Goal: Transaction & Acquisition: Obtain resource

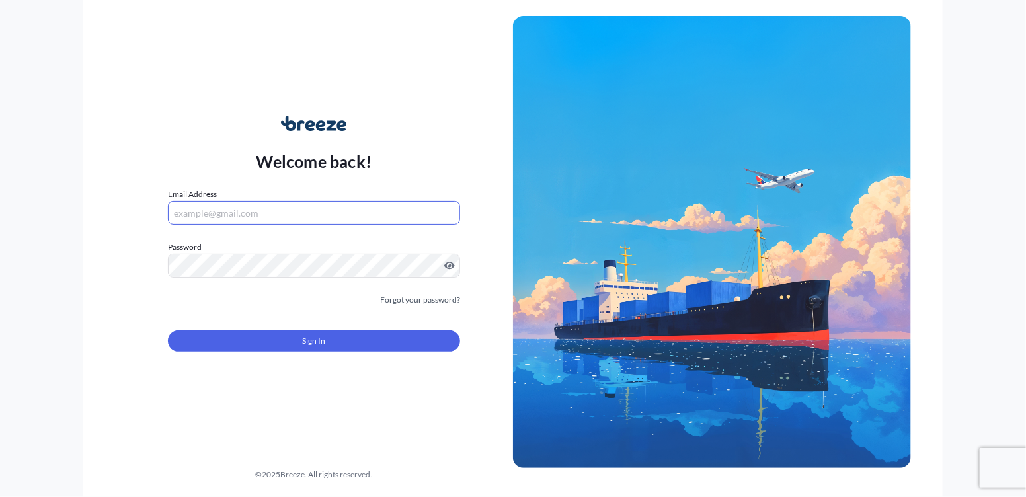
click at [225, 211] on input "Email Address" at bounding box center [314, 213] width 292 height 24
type input "D"
type input "[PERSON_NAME][EMAIL_ADDRESS][DOMAIN_NAME]"
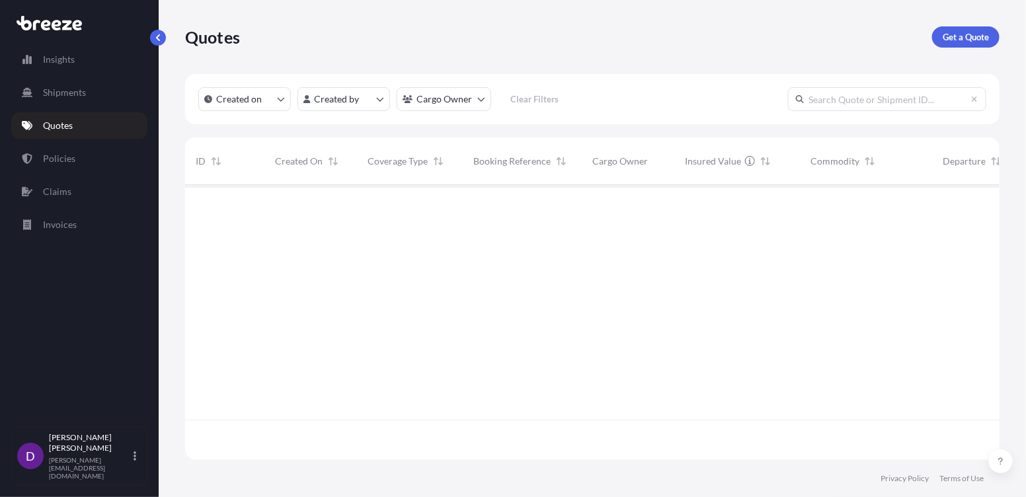
scroll to position [313, 805]
click at [79, 126] on link "Quotes" at bounding box center [79, 125] width 136 height 26
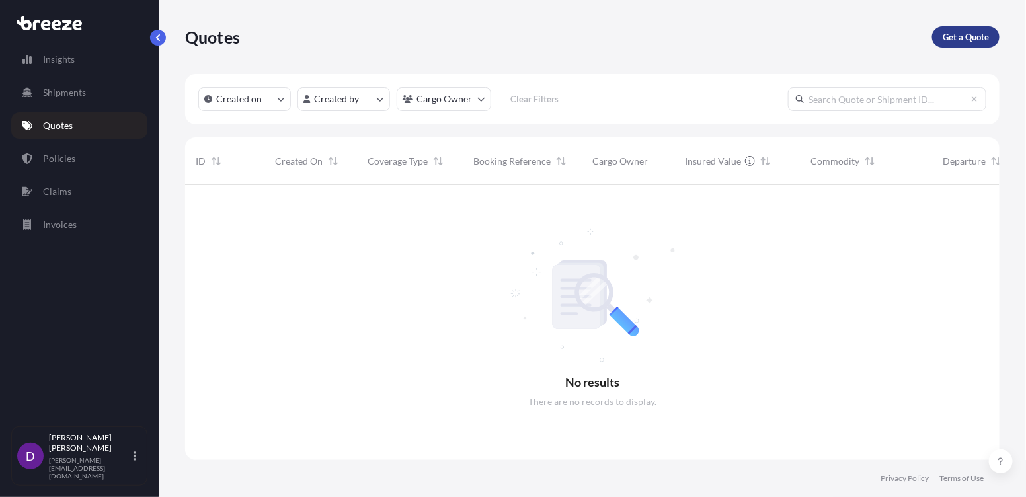
click at [977, 37] on p "Get a Quote" at bounding box center [966, 36] width 46 height 13
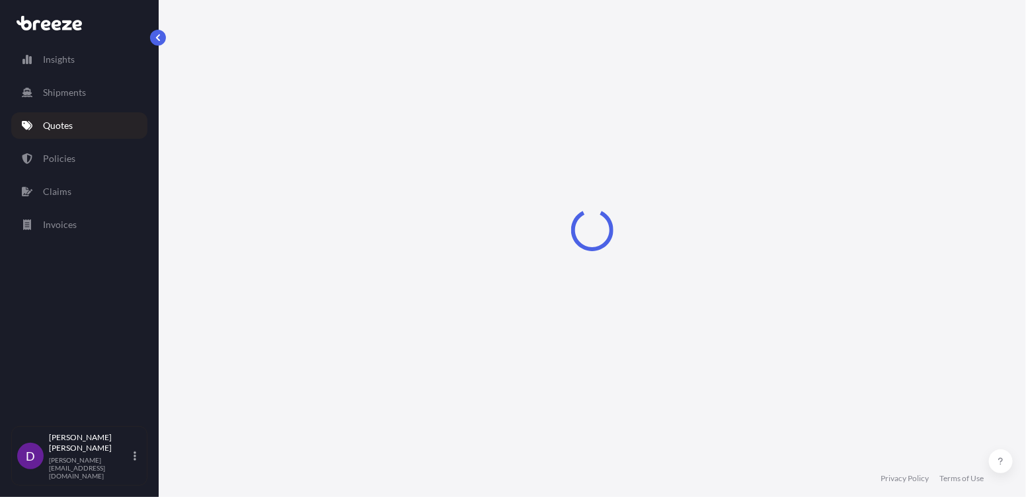
select select "Sea"
select select "1"
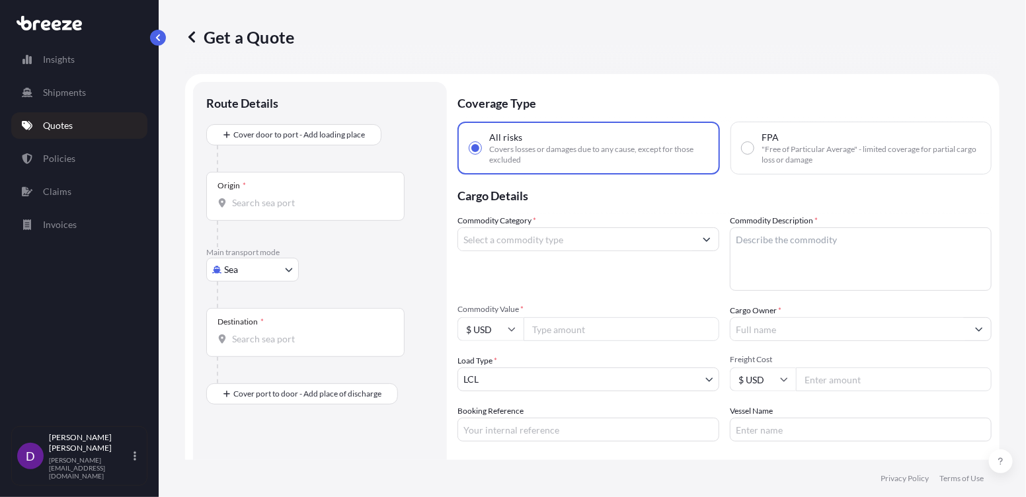
scroll to position [20, 0]
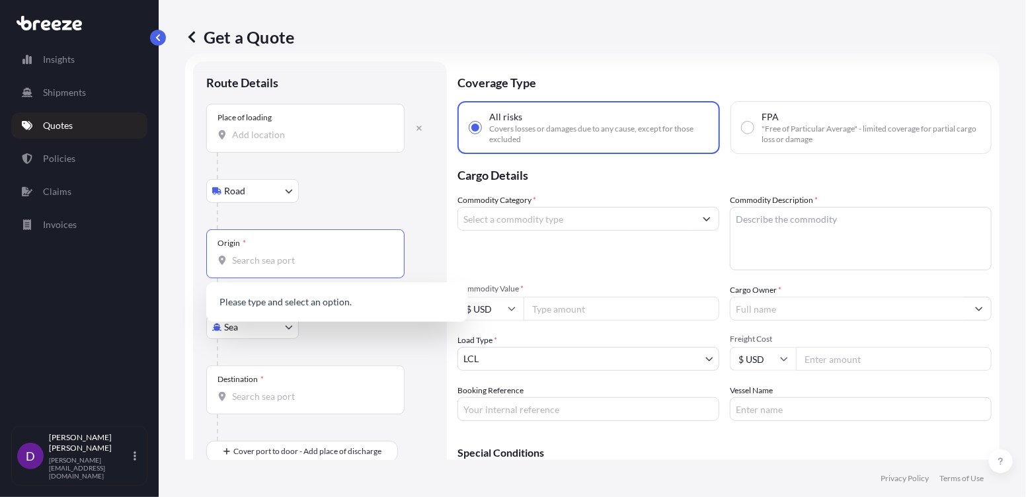
click at [263, 258] on input "Origin *" at bounding box center [310, 260] width 156 height 13
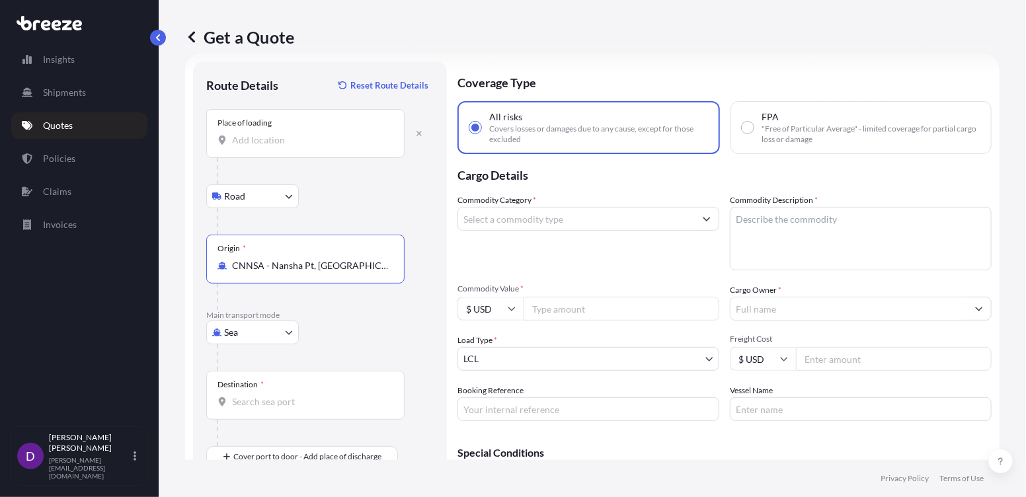
type input "CNNSA - Nansha Pt, [GEOGRAPHIC_DATA]"
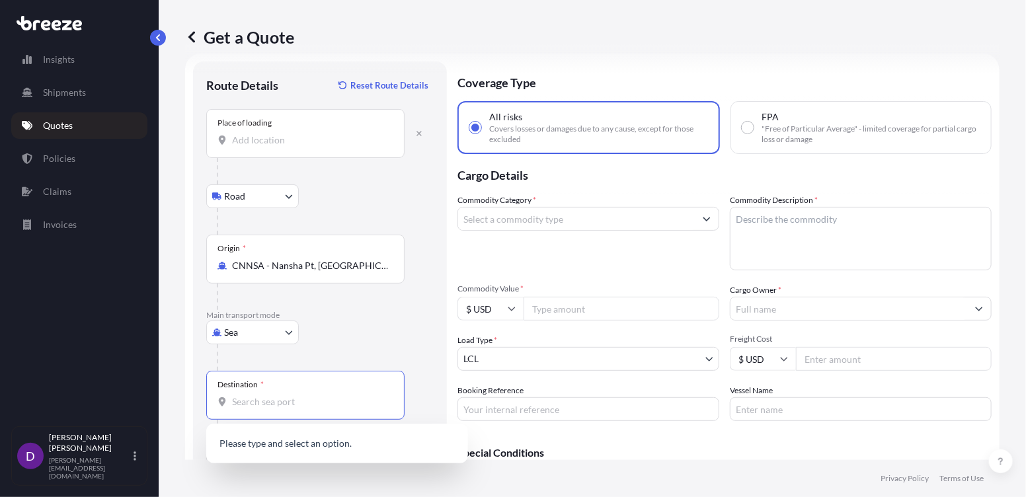
click at [274, 407] on input "Destination *" at bounding box center [310, 401] width 156 height 13
type input "d"
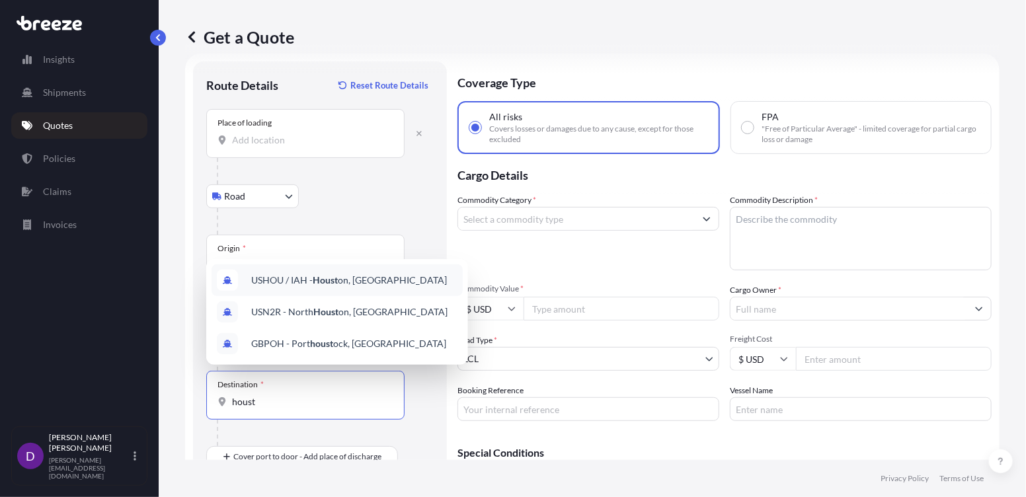
click at [349, 283] on span "USHOU / IAH - Houst on, [GEOGRAPHIC_DATA]" at bounding box center [349, 280] width 196 height 13
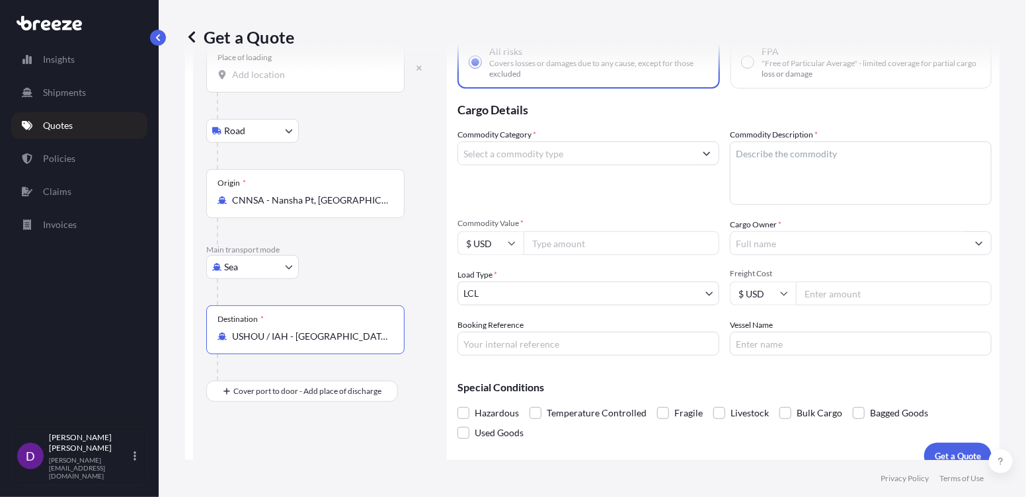
scroll to position [87, 0]
click at [285, 339] on input "USHOU / IAH - [GEOGRAPHIC_DATA], [GEOGRAPHIC_DATA]" at bounding box center [310, 335] width 156 height 13
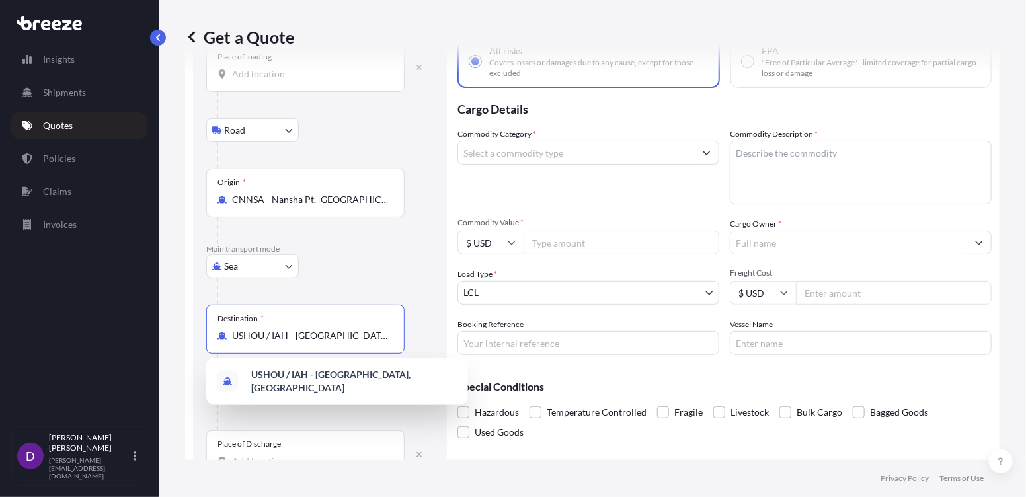
drag, startPoint x: 233, startPoint y: 335, endPoint x: 418, endPoint y: 349, distance: 186.3
click at [418, 349] on div "Destination * USHOU / [GEOGRAPHIC_DATA] - [GEOGRAPHIC_DATA], [GEOGRAPHIC_DATA]" at bounding box center [319, 342] width 227 height 75
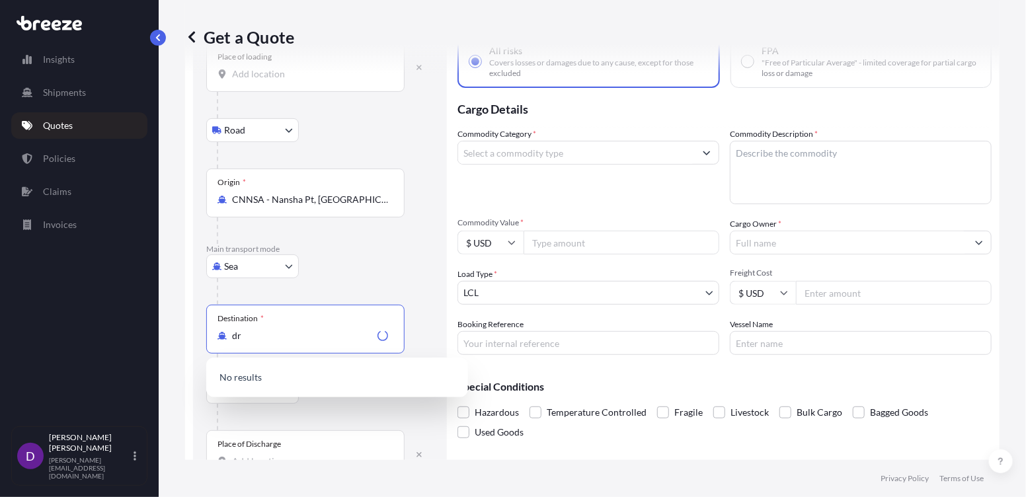
type input "d"
type input "USHOU / IAH - [GEOGRAPHIC_DATA], [GEOGRAPHIC_DATA]"
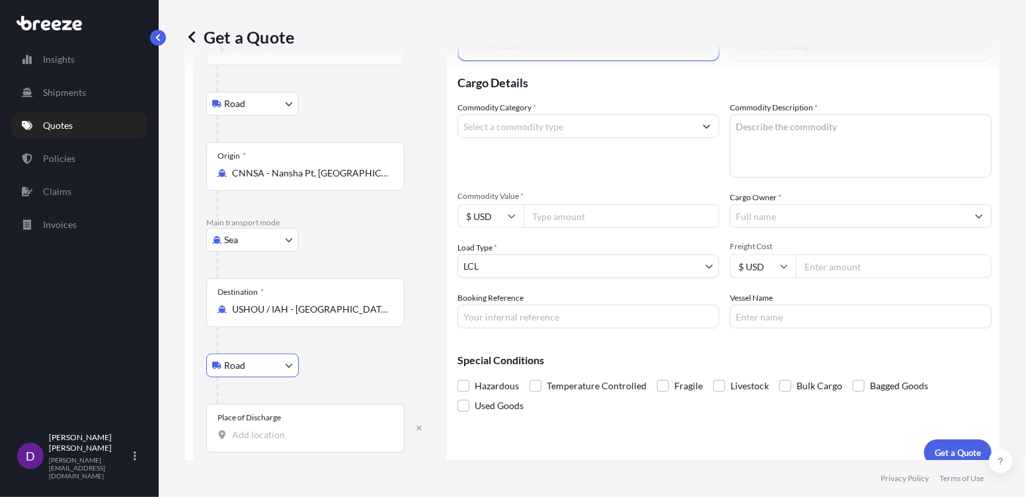
scroll to position [126, 0]
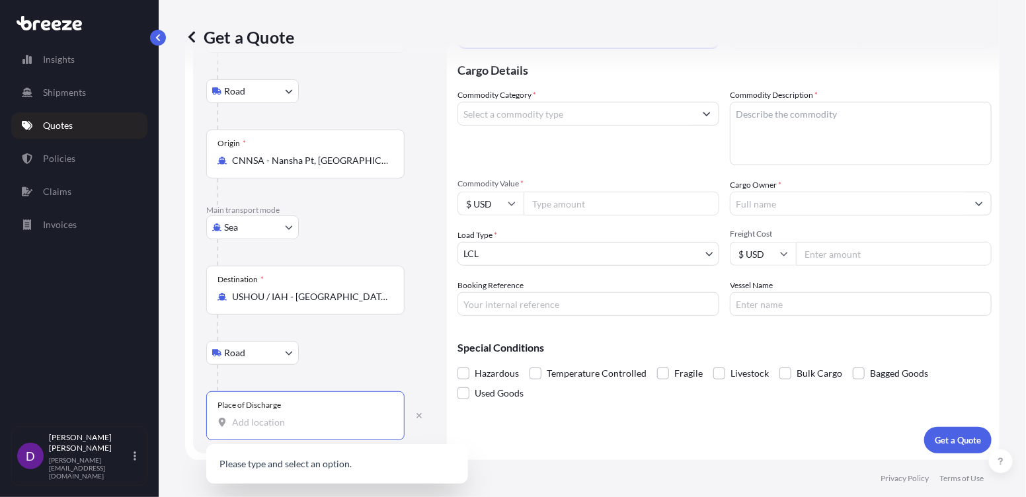
click at [240, 422] on input "Place of Discharge" at bounding box center [310, 422] width 156 height 13
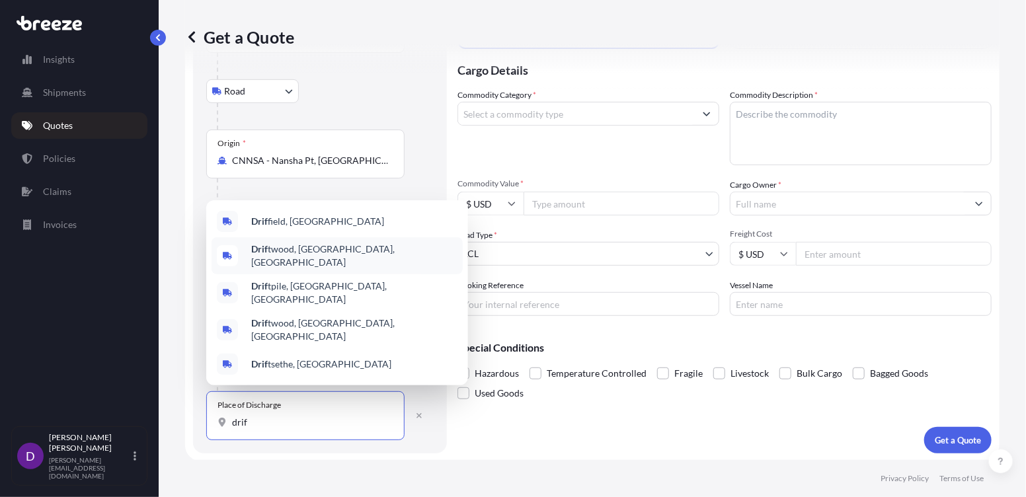
click at [290, 268] on span "Drif twood, [GEOGRAPHIC_DATA], [GEOGRAPHIC_DATA]" at bounding box center [354, 256] width 206 height 26
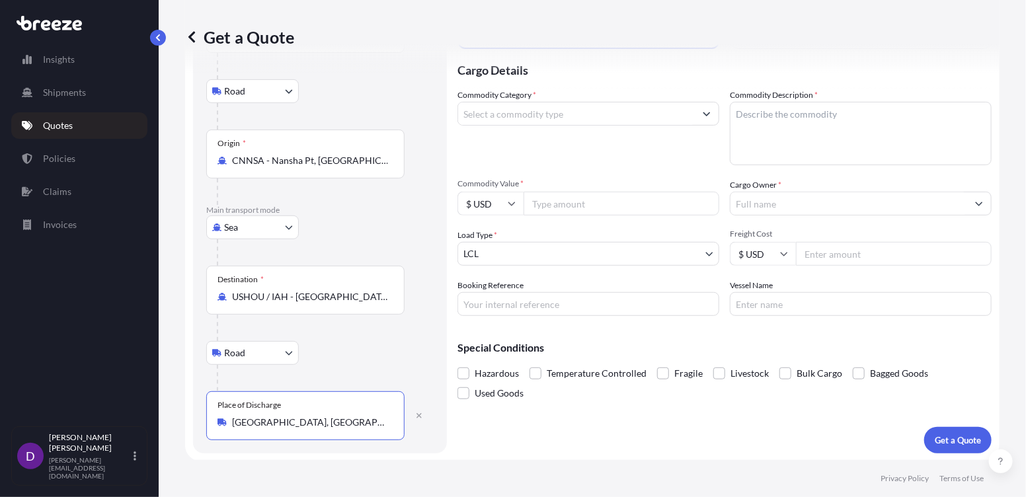
type input "[GEOGRAPHIC_DATA], [GEOGRAPHIC_DATA], [GEOGRAPHIC_DATA]"
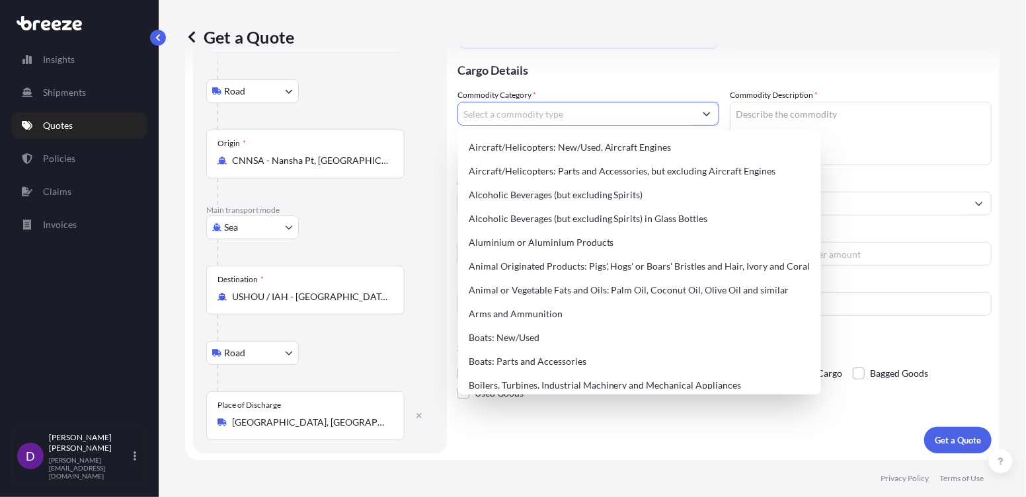
click at [503, 113] on input "Commodity Category *" at bounding box center [576, 114] width 237 height 24
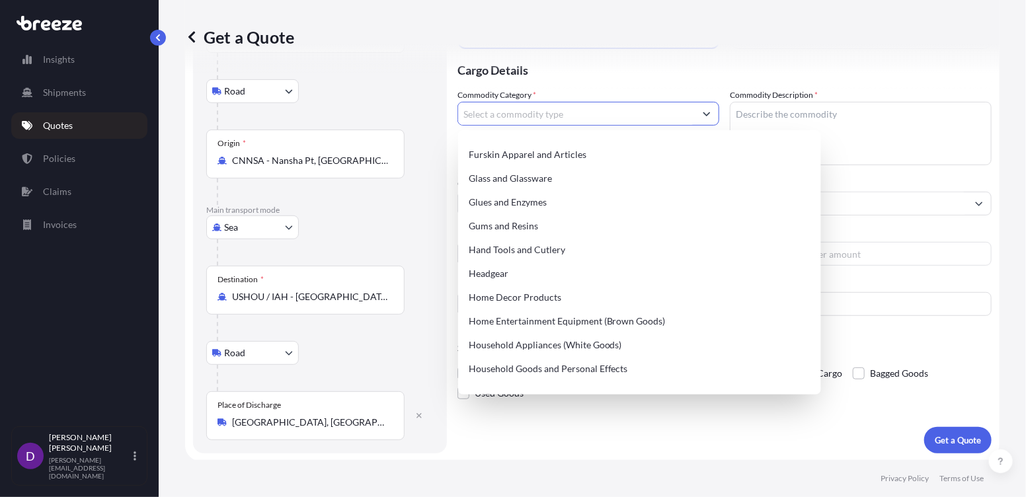
scroll to position [1189, 0]
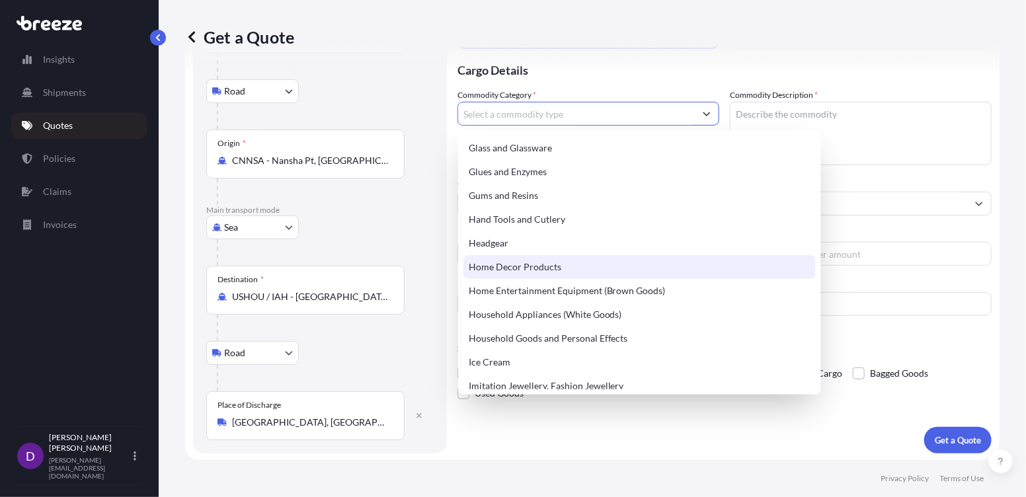
click at [530, 265] on div "Home Decor Products" at bounding box center [639, 267] width 352 height 24
type input "Home Decor Products"
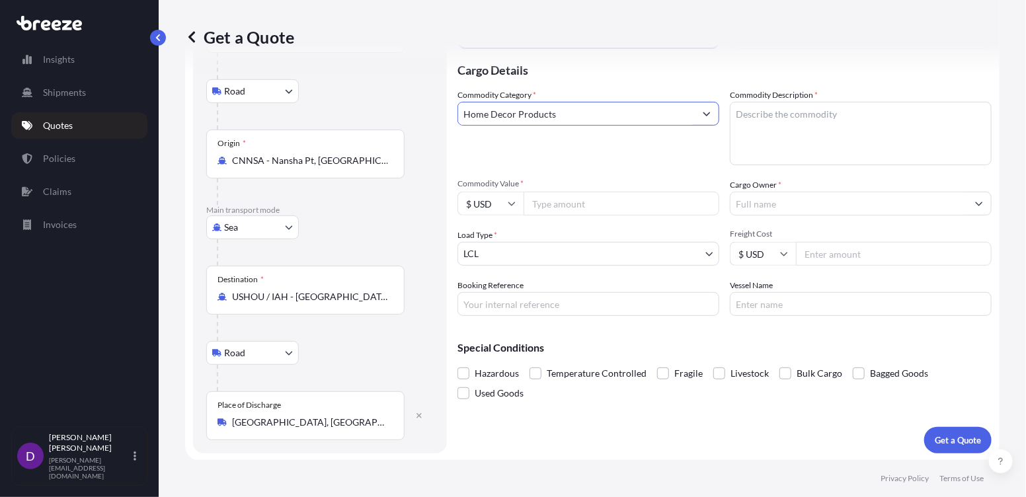
click at [553, 205] on input "Commodity Value *" at bounding box center [622, 204] width 196 height 24
type input "12000.00"
click at [524, 309] on input "Booking Reference" at bounding box center [588, 304] width 262 height 24
type input "BDF2025635"
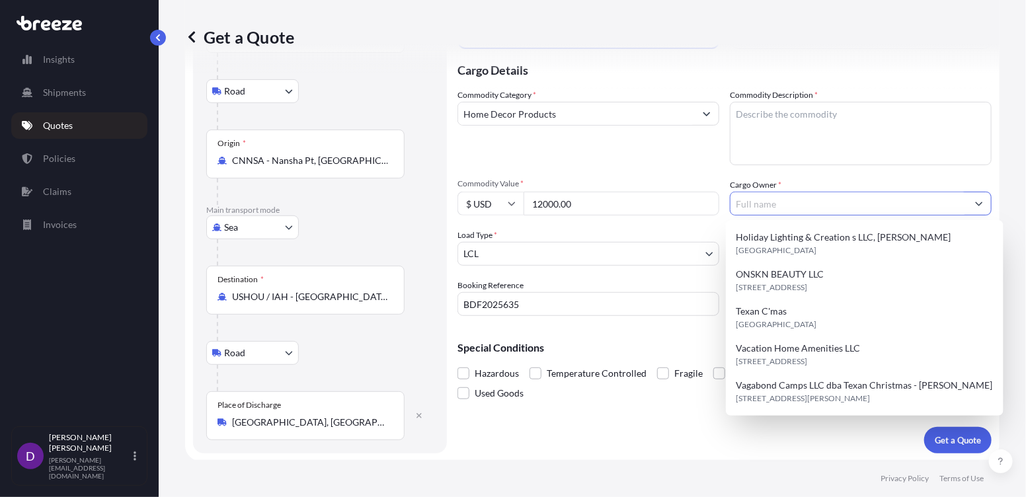
click at [840, 206] on input "Cargo Owner *" at bounding box center [848, 204] width 237 height 24
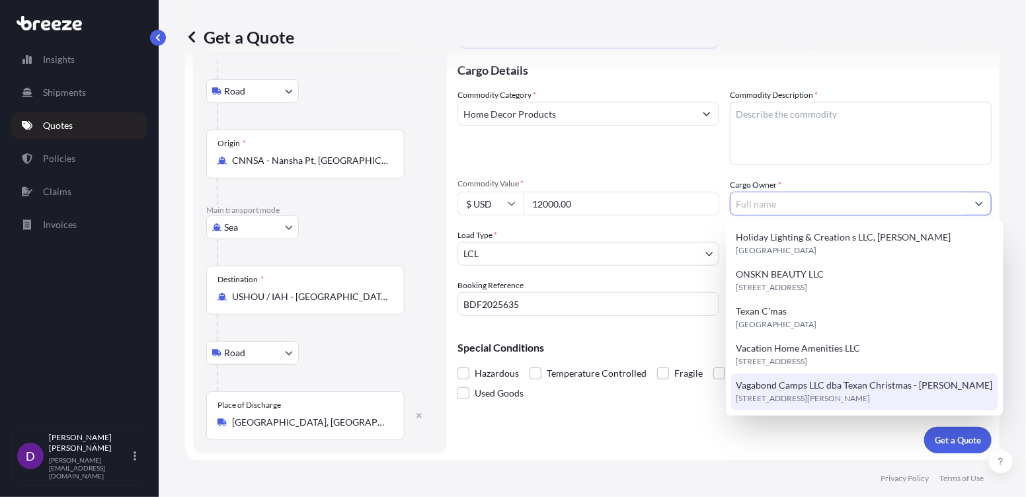
click at [812, 385] on span "Vagabond Camps LLC dba Texan Christmas - [PERSON_NAME]" at bounding box center [864, 385] width 256 height 13
type input "Vagabond Camps LLC dba Texan Christmas - [PERSON_NAME]"
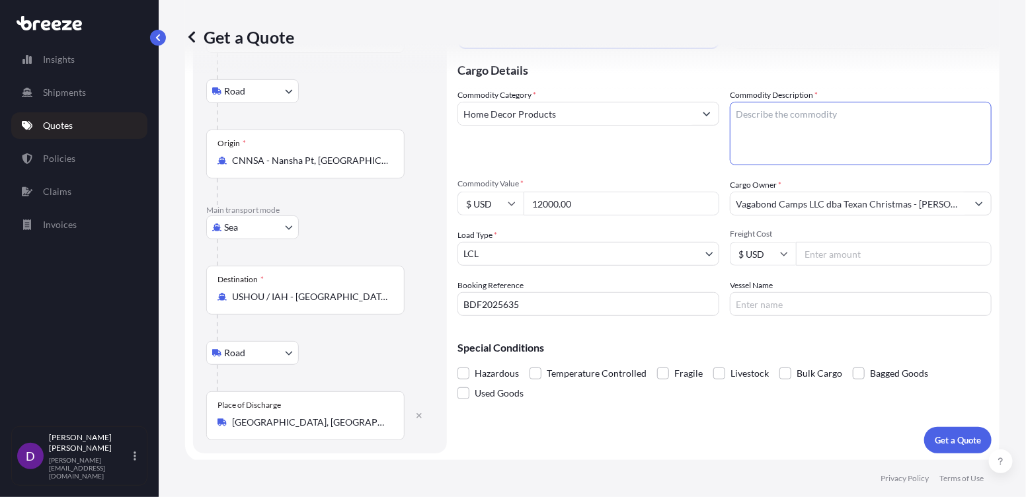
click at [765, 113] on textarea "Commodity Description *" at bounding box center [861, 133] width 262 height 63
type textarea "g"
type textarea "42 cartons Glass Christmas Ornaments"
click at [819, 258] on input "Freight Cost" at bounding box center [894, 254] width 196 height 24
drag, startPoint x: 587, startPoint y: 205, endPoint x: 486, endPoint y: 202, distance: 101.2
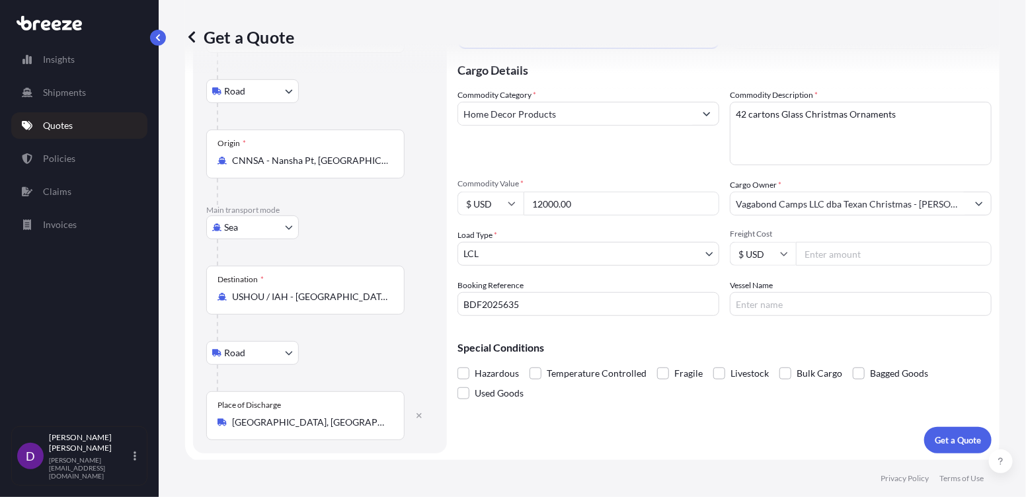
click at [486, 202] on div "$ USD 12000.00" at bounding box center [588, 204] width 262 height 24
type input "5000.00"
click at [810, 254] on input "Freight Cost" at bounding box center [894, 254] width 196 height 24
type input "6000"
click at [762, 303] on input "Vessel Name" at bounding box center [861, 304] width 262 height 24
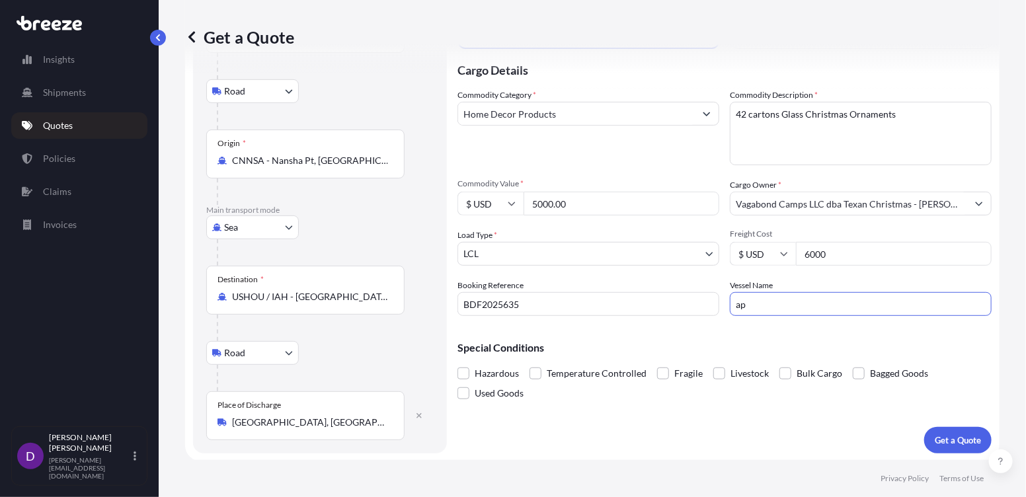
type input "a"
type input "APL [GEOGRAPHIC_DATA]"
click at [903, 119] on textarea "42 cartons Glass Christmas Ornaments" at bounding box center [861, 133] width 262 height 63
type textarea "42 cartons Glass Christmas Ornaments Professionaly Packaged"
click at [943, 434] on p "Get a Quote" at bounding box center [958, 440] width 46 height 13
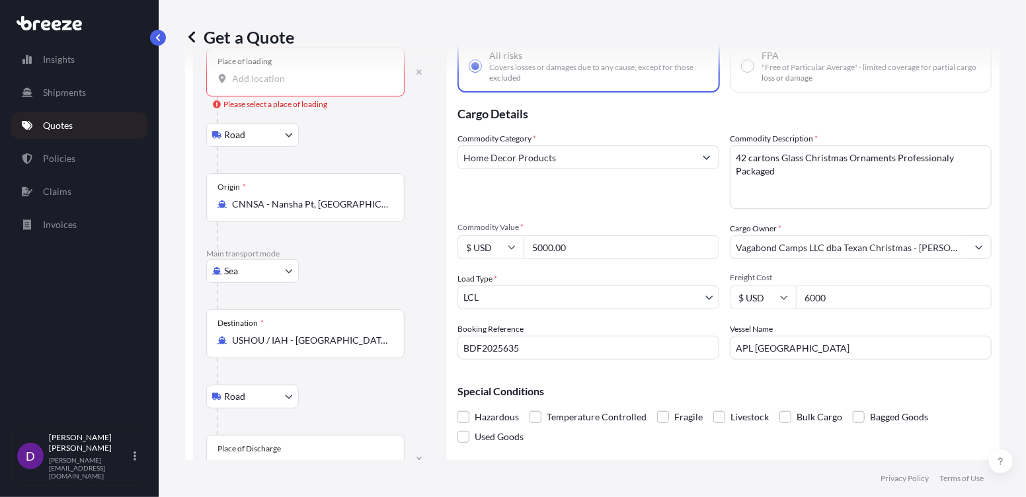
scroll to position [59, 0]
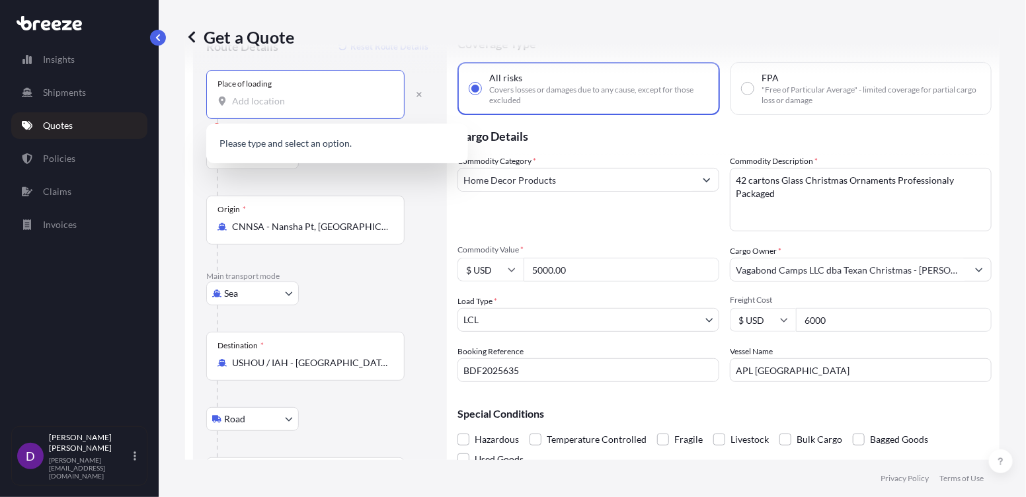
click at [288, 102] on input "Place of loading Please select a place of loading" at bounding box center [310, 101] width 156 height 13
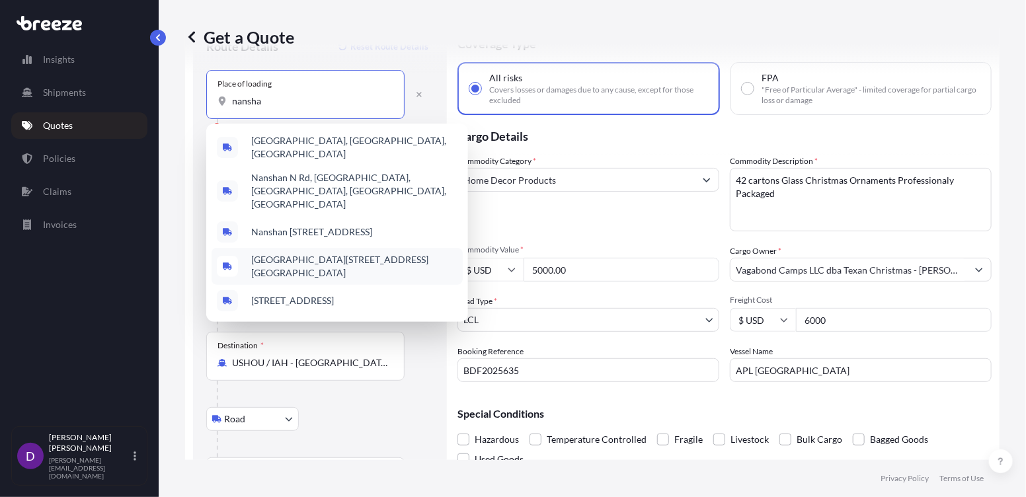
click at [293, 256] on span "[GEOGRAPHIC_DATA][STREET_ADDRESS][GEOGRAPHIC_DATA]" at bounding box center [354, 266] width 206 height 26
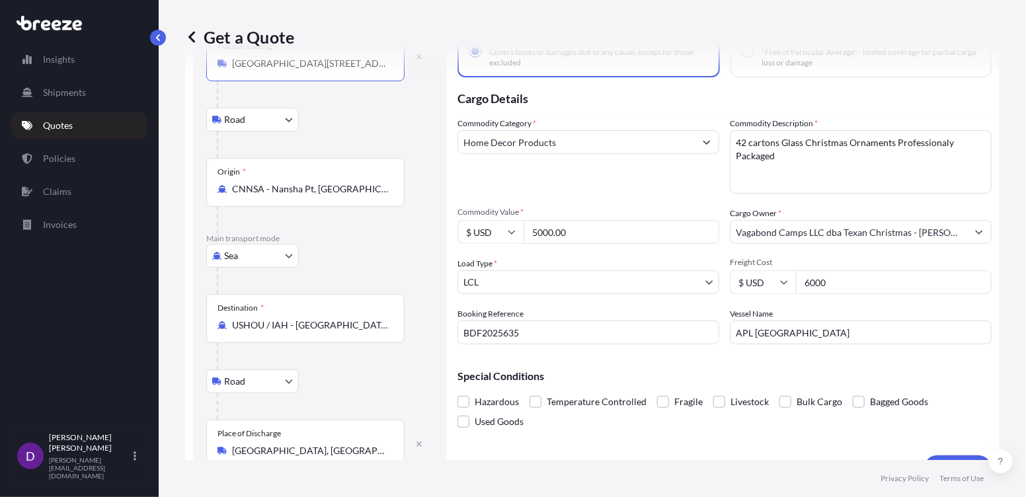
scroll to position [126, 0]
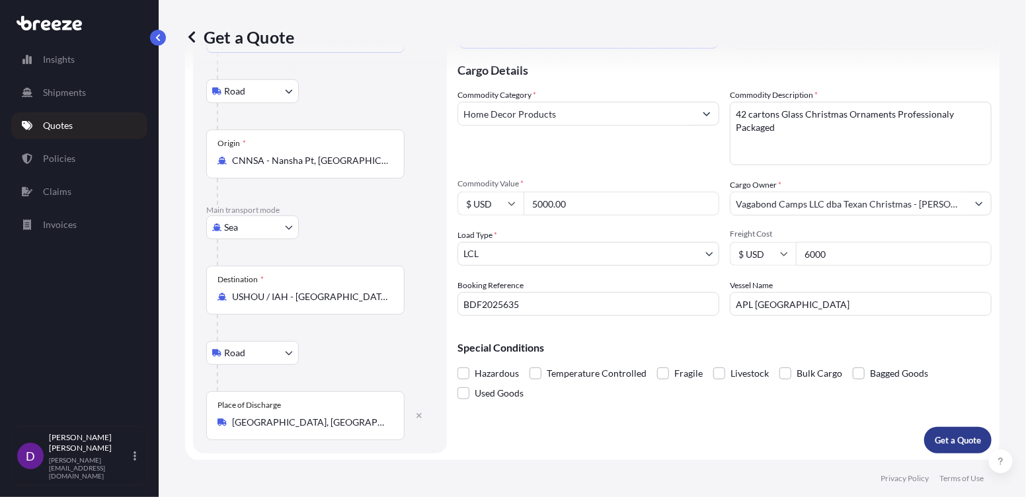
type input "[GEOGRAPHIC_DATA][STREET_ADDRESS][GEOGRAPHIC_DATA]"
click at [956, 434] on p "Get a Quote" at bounding box center [958, 440] width 46 height 13
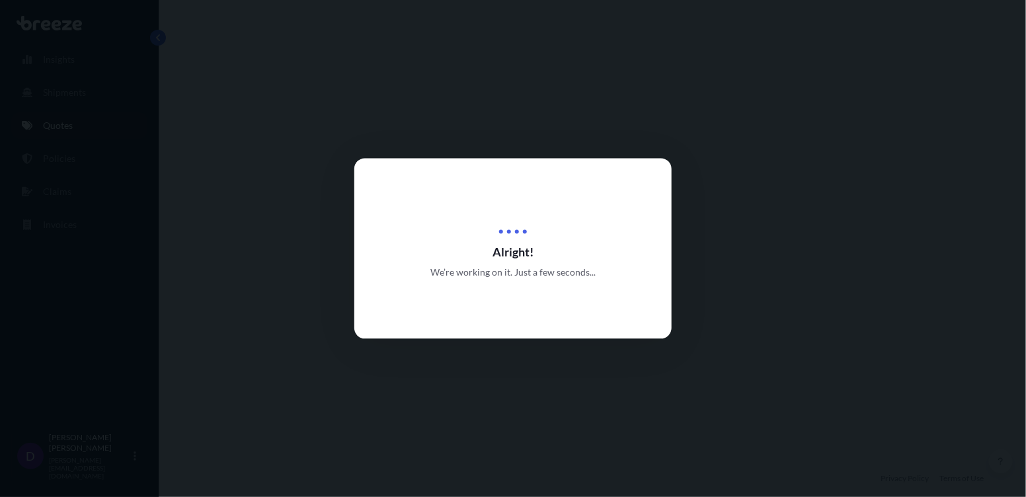
select select "Road"
select select "Sea"
select select "Road"
select select "1"
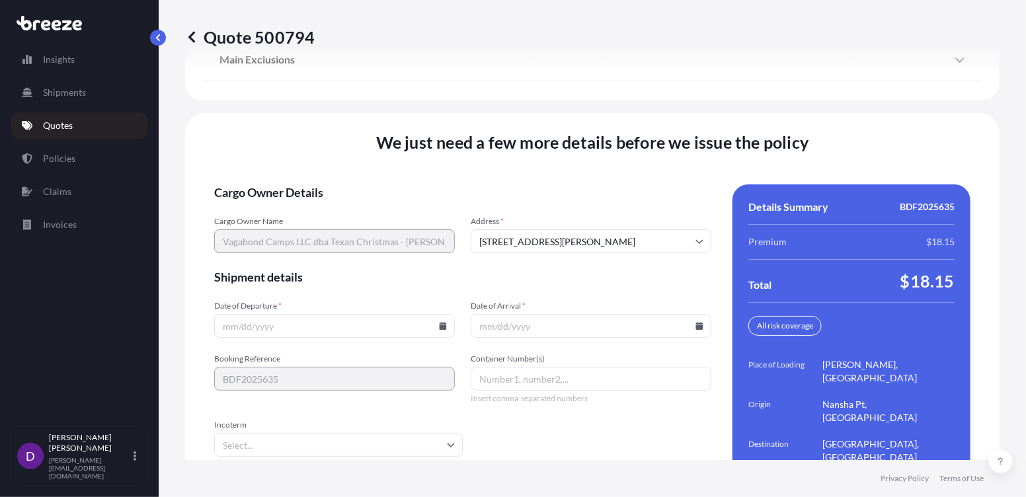
scroll to position [1926, 0]
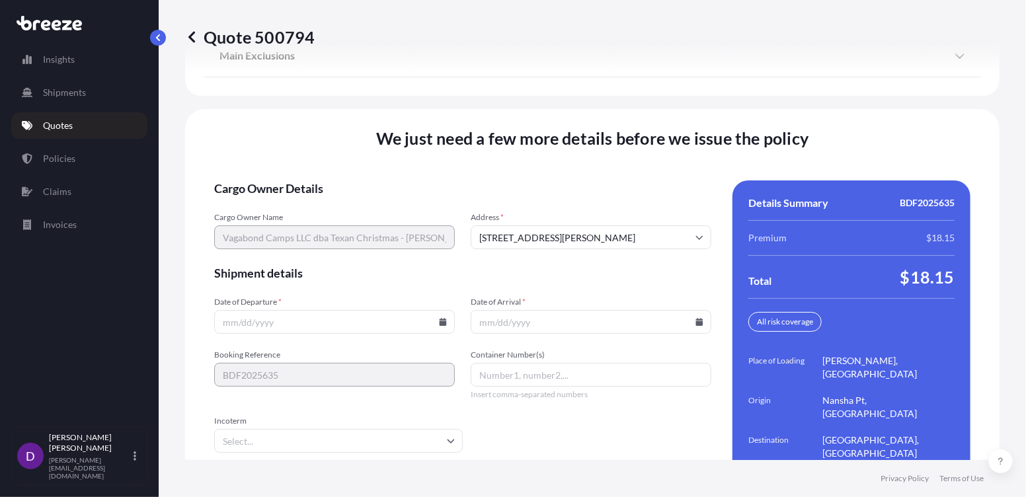
click at [265, 310] on input "Date of Departure *" at bounding box center [334, 322] width 241 height 24
type input "[DATE]"
click at [485, 310] on input "Date of Arrival *" at bounding box center [591, 322] width 241 height 24
type input "[DATE]"
click at [480, 363] on input "Container Number(s)" at bounding box center [591, 375] width 241 height 24
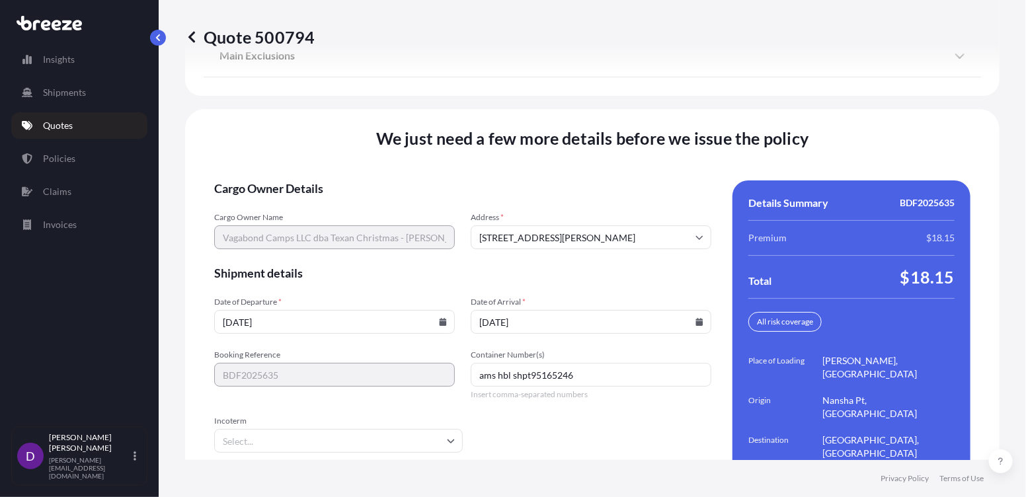
drag, startPoint x: 527, startPoint y: 318, endPoint x: 470, endPoint y: 319, distance: 56.9
click at [471, 363] on input "ams hbl shpt95165246" at bounding box center [591, 375] width 241 height 24
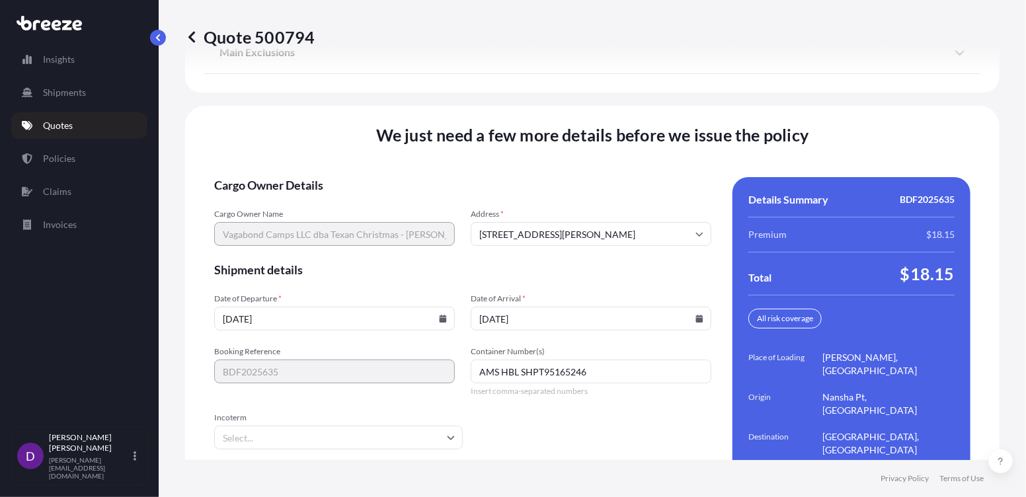
scroll to position [1930, 0]
type input "AMS HBL SHPT95165246"
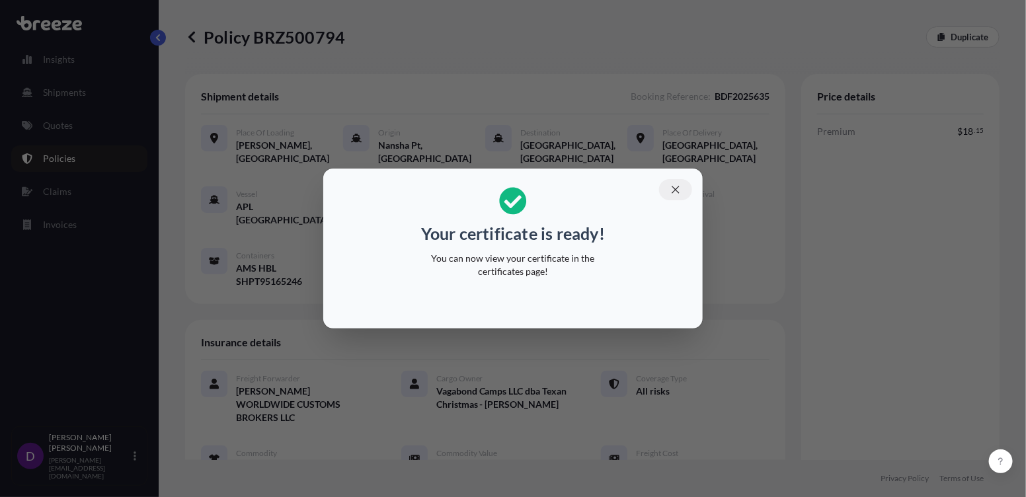
click at [674, 189] on icon "button" at bounding box center [676, 190] width 12 height 12
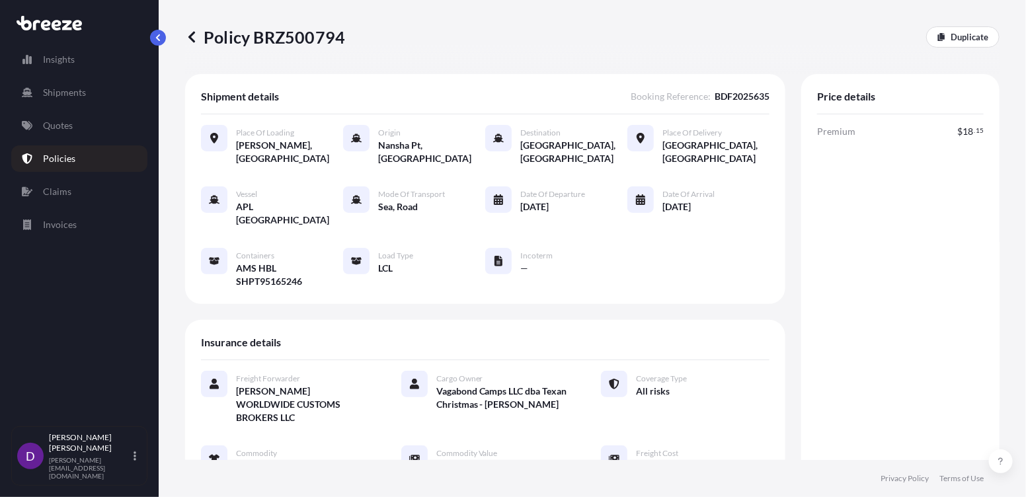
click at [69, 160] on p "Policies" at bounding box center [59, 158] width 32 height 13
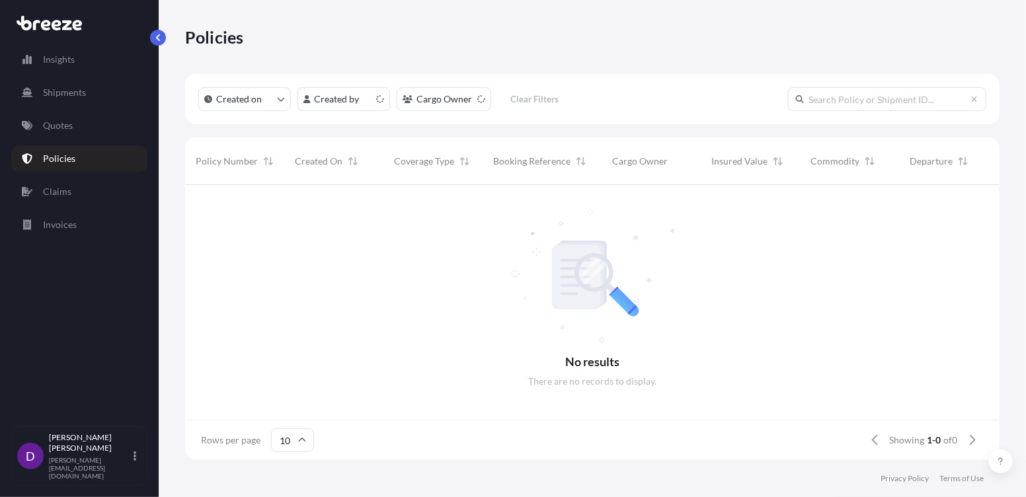
scroll to position [272, 805]
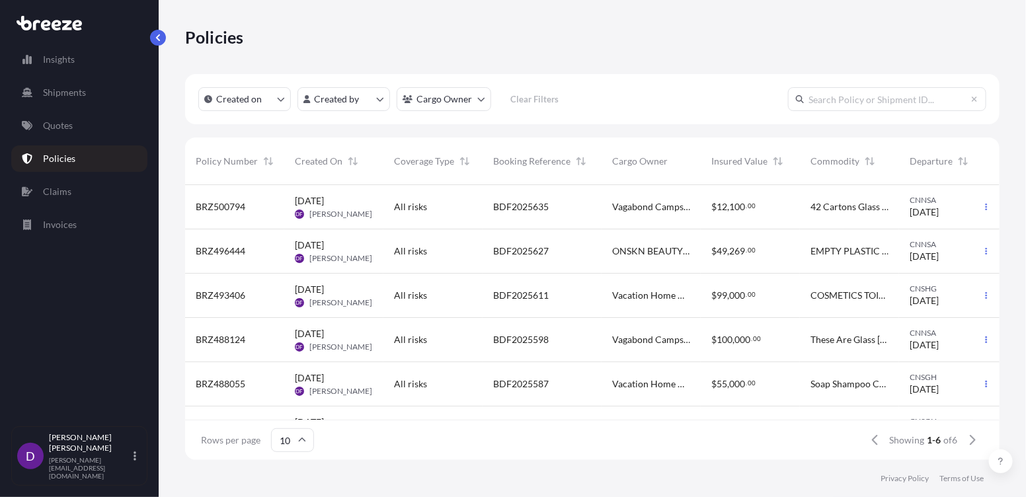
click at [240, 207] on span "BRZ500794" at bounding box center [221, 206] width 50 height 13
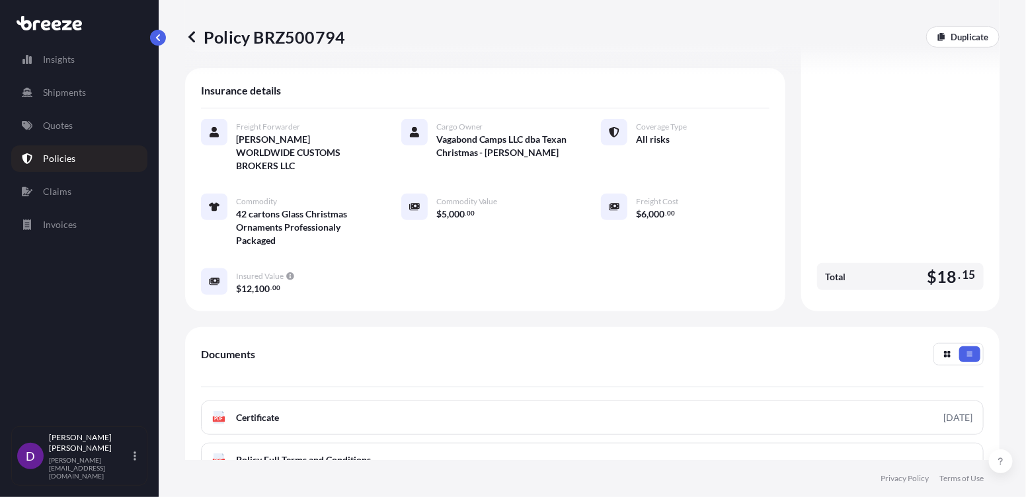
scroll to position [264, 0]
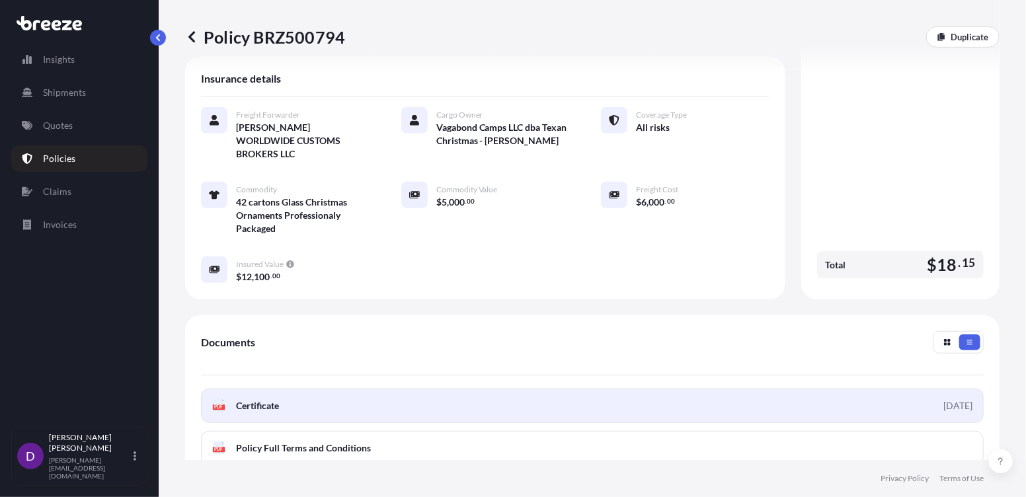
click at [270, 399] on span "Certificate" at bounding box center [257, 405] width 43 height 13
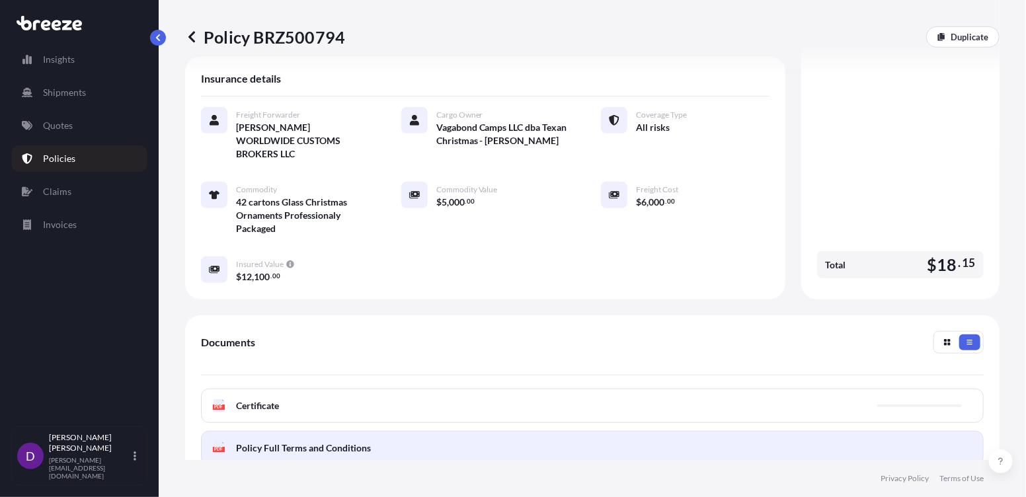
click at [273, 442] on span "Policy Full Terms and Conditions" at bounding box center [303, 448] width 135 height 13
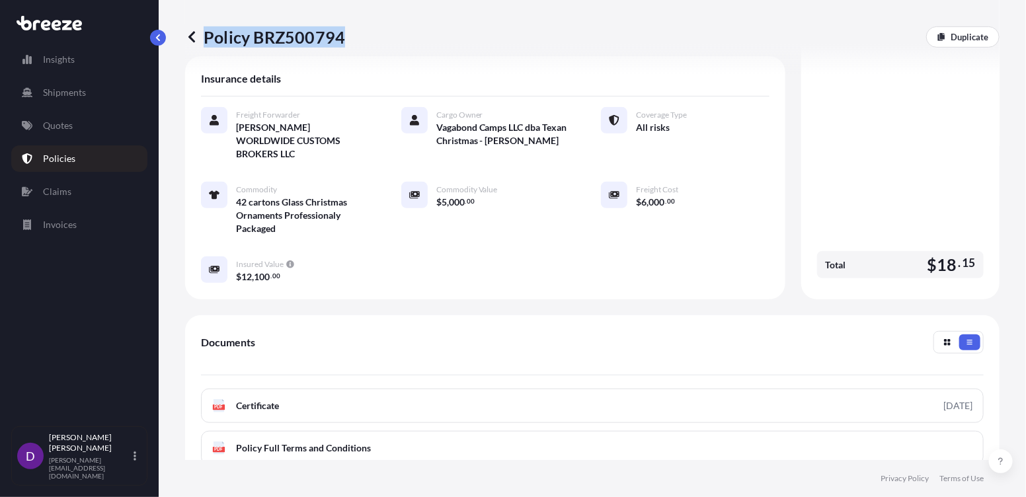
drag, startPoint x: 342, startPoint y: 37, endPoint x: 200, endPoint y: 40, distance: 142.2
click at [200, 40] on p "Policy BRZ500794" at bounding box center [265, 36] width 160 height 21
drag, startPoint x: 200, startPoint y: 40, endPoint x: 275, endPoint y: 34, distance: 75.0
copy p "Policy BRZ500794"
click at [67, 127] on p "Quotes" at bounding box center [58, 125] width 30 height 13
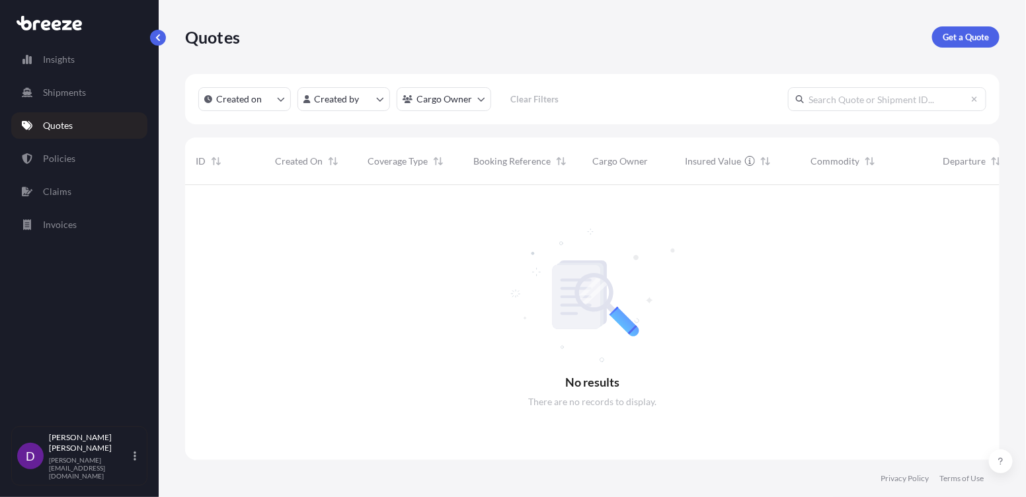
scroll to position [313, 805]
